Goal: Submit feedback/report problem

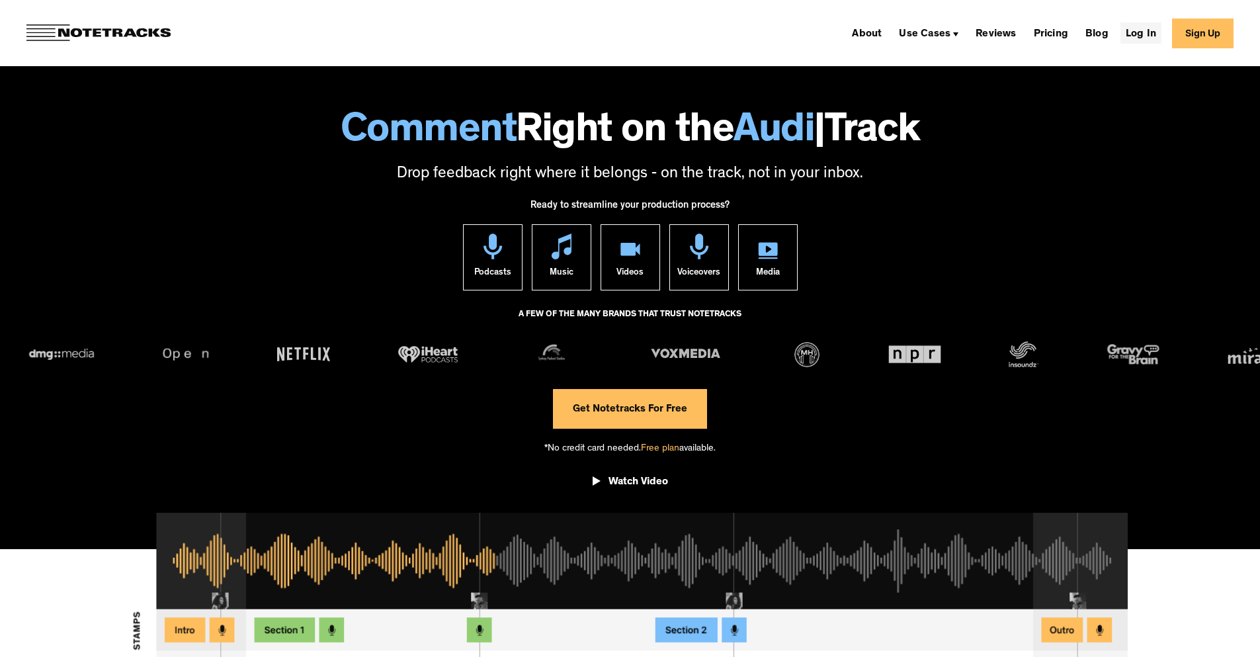
click at [1152, 36] on link "Log In" at bounding box center [1140, 32] width 41 height 21
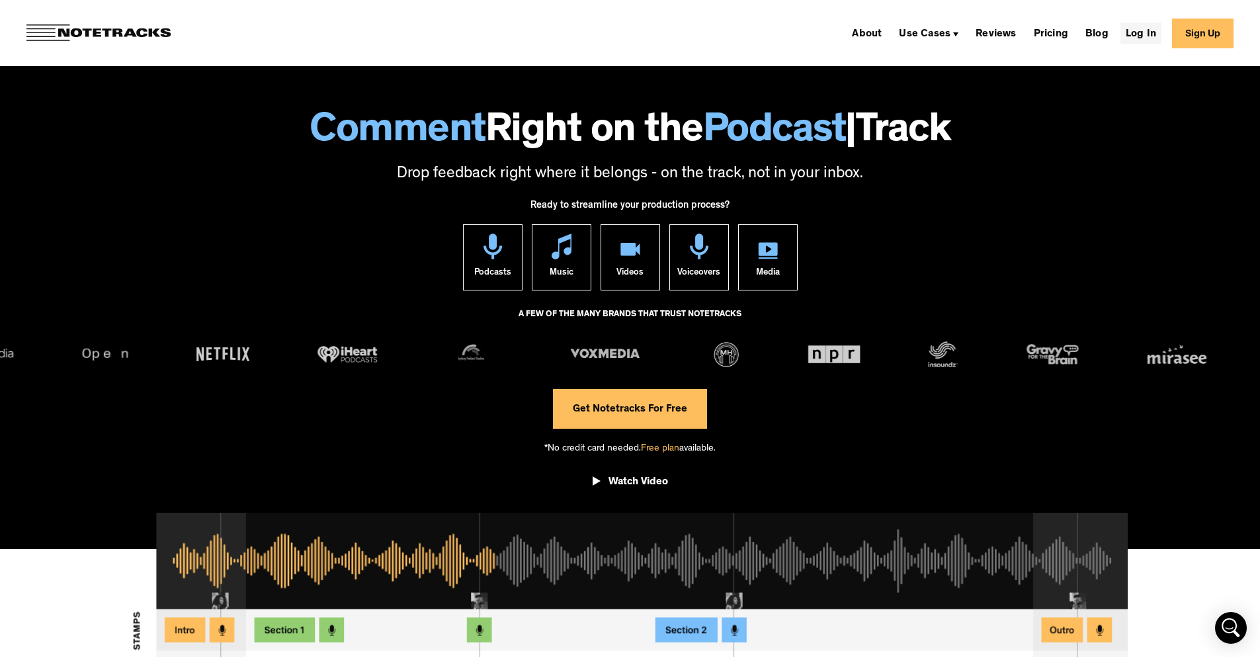
click at [1158, 33] on link "Log In" at bounding box center [1140, 32] width 41 height 21
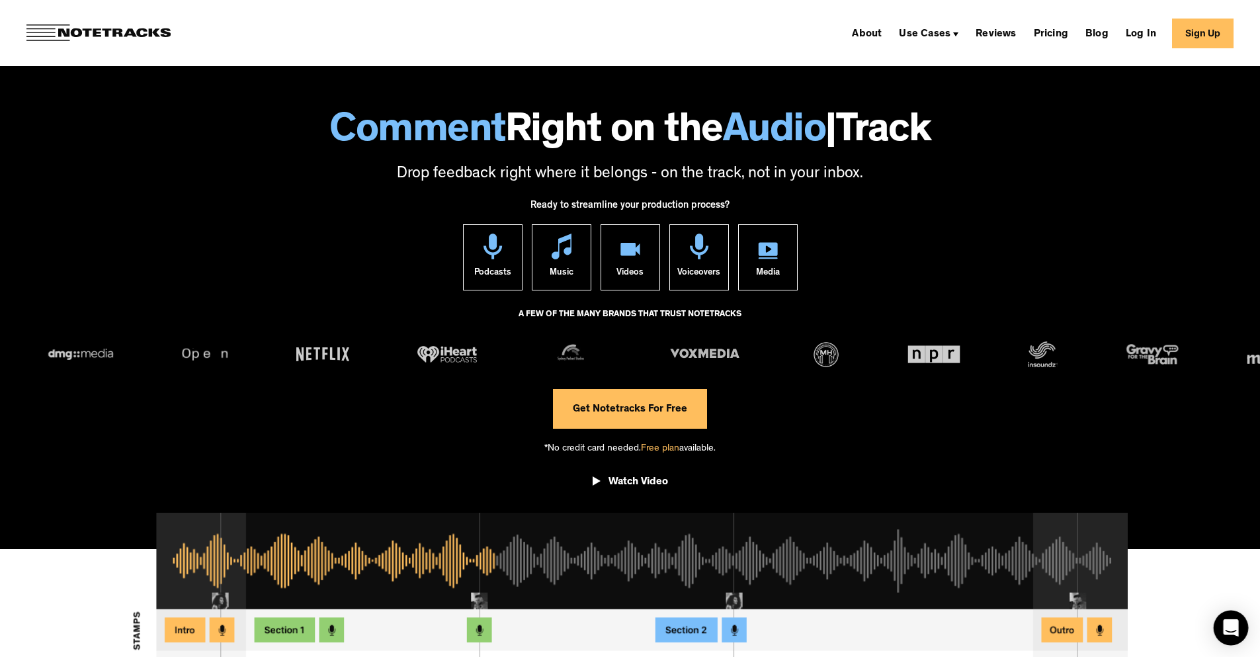
click at [1232, 629] on icon "Open Intercom Messenger" at bounding box center [1230, 627] width 15 height 17
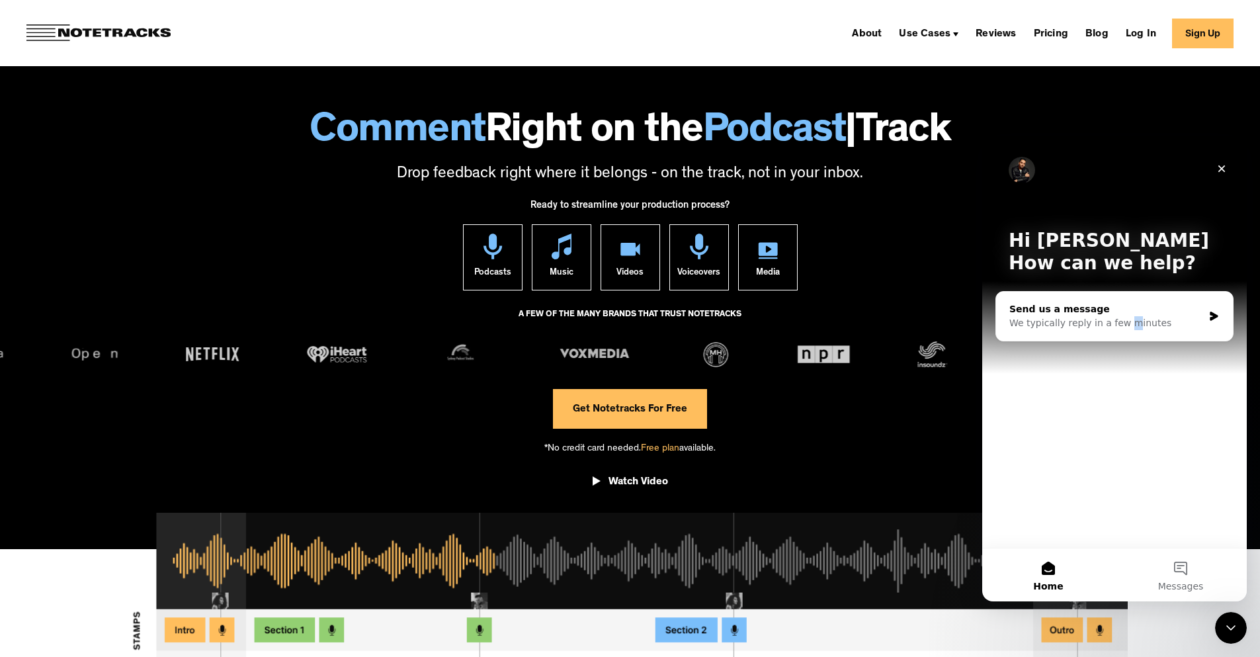
click at [1122, 322] on div "We typically reply in a few minutes" at bounding box center [1106, 323] width 194 height 14
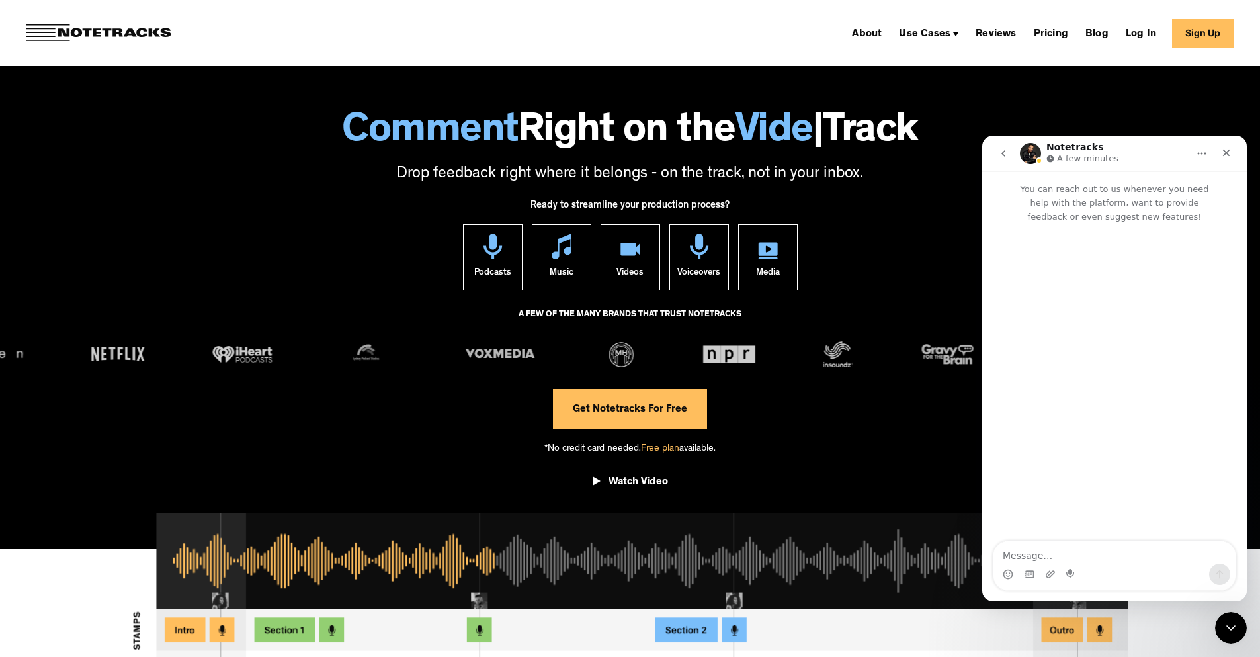
click at [1085, 555] on textarea "Message…" at bounding box center [1114, 552] width 242 height 22
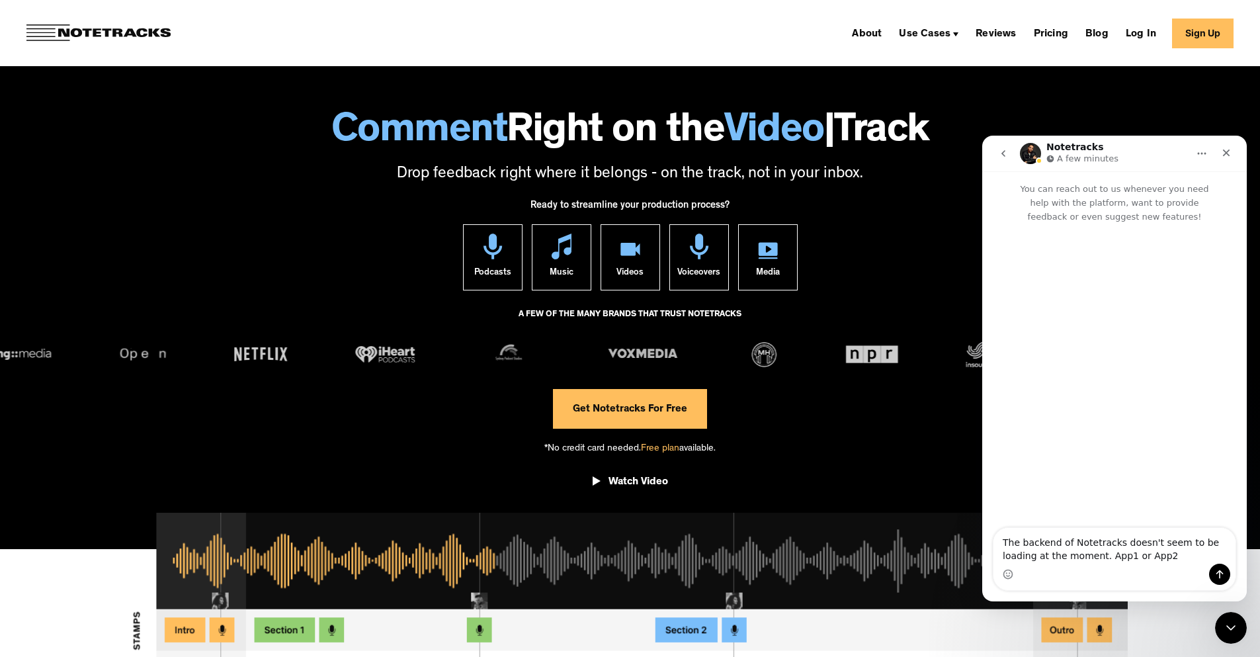
type textarea "The backend of Notetracks doesn't seem to be loading at the moment. App1 or App…"
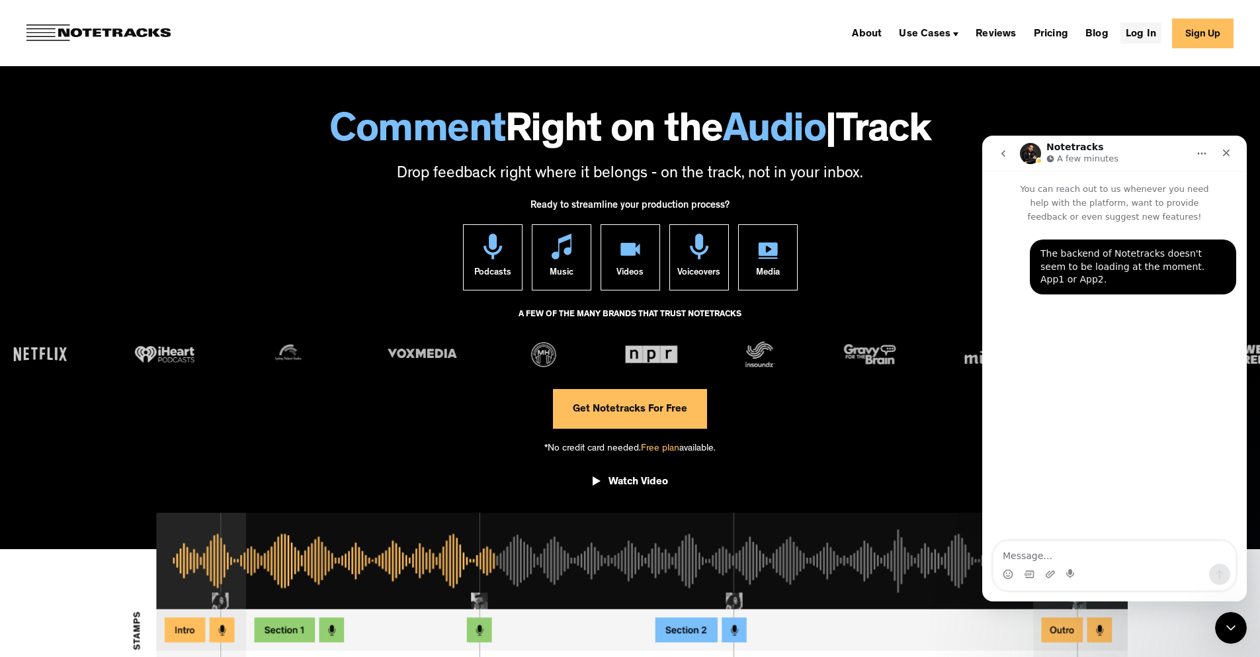
click at [1154, 42] on link "Log In" at bounding box center [1140, 32] width 41 height 21
